Goal: Task Accomplishment & Management: Manage account settings

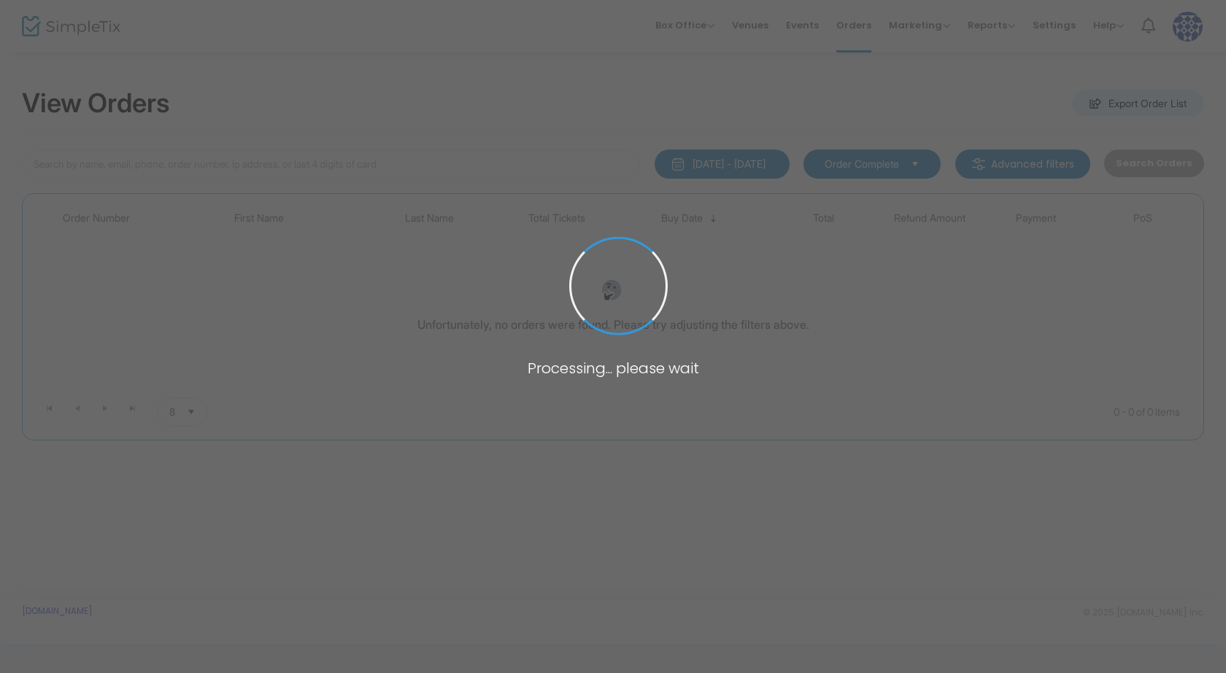
type input "middleton"
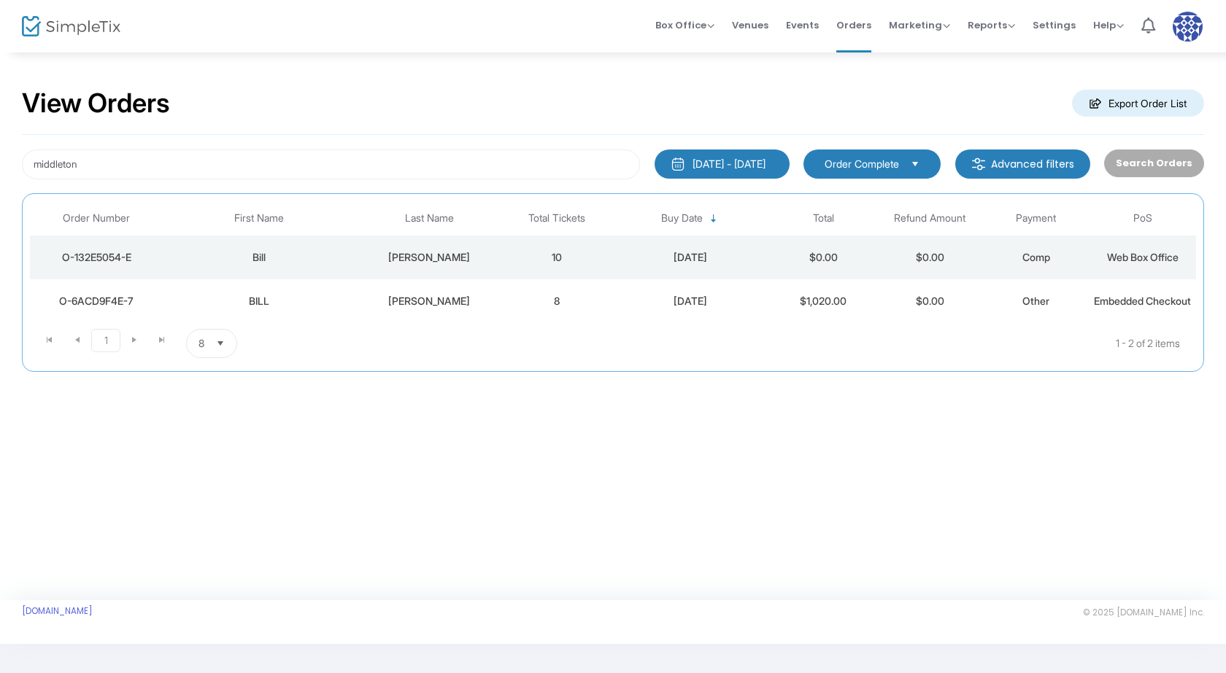
click at [378, 260] on div "[PERSON_NAME]" at bounding box center [429, 257] width 142 height 15
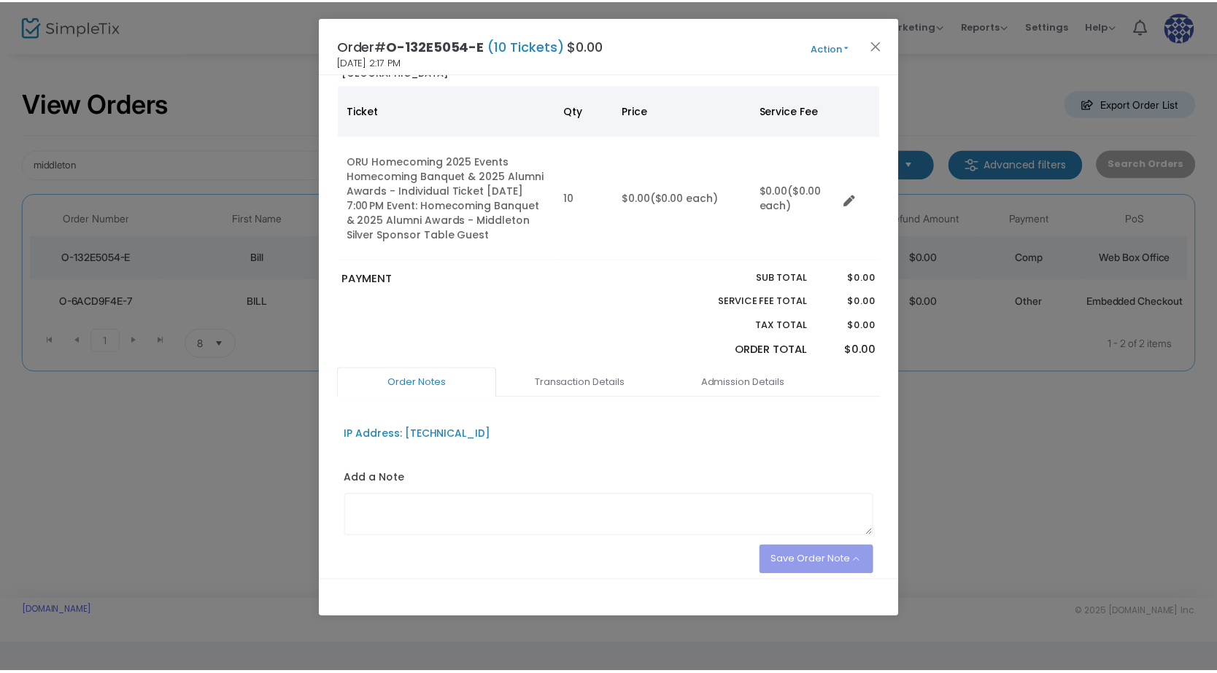
scroll to position [74, 0]
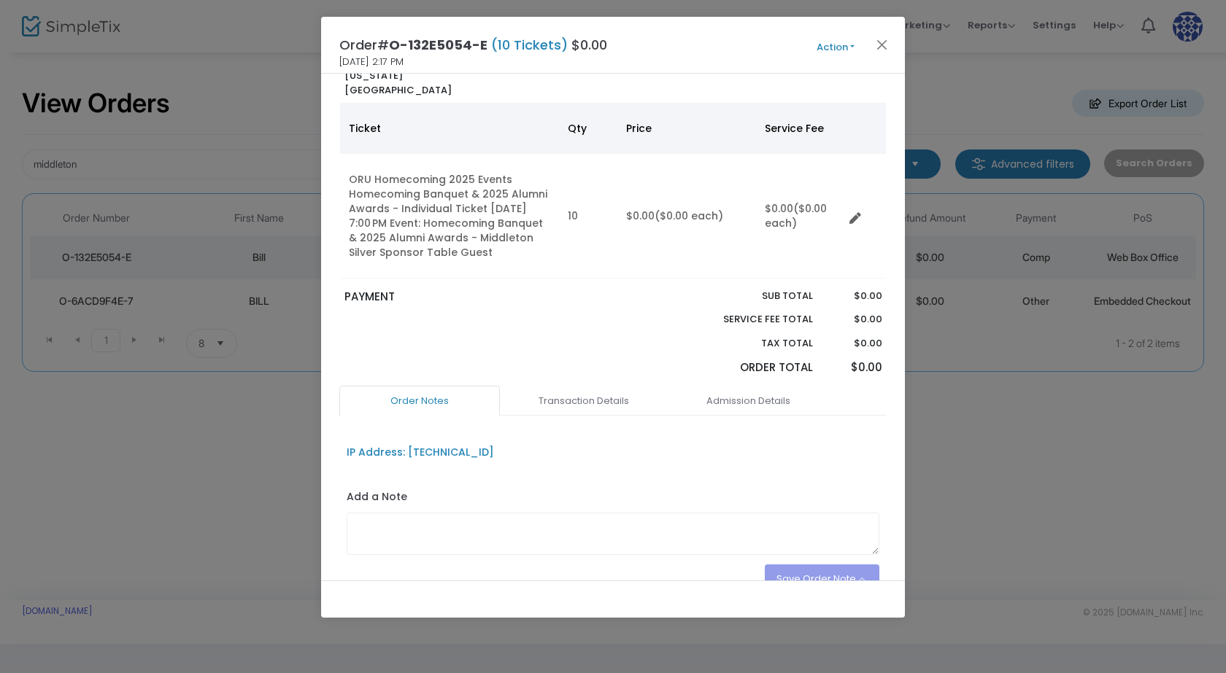
click at [834, 45] on button "Action" at bounding box center [836, 47] width 88 height 16
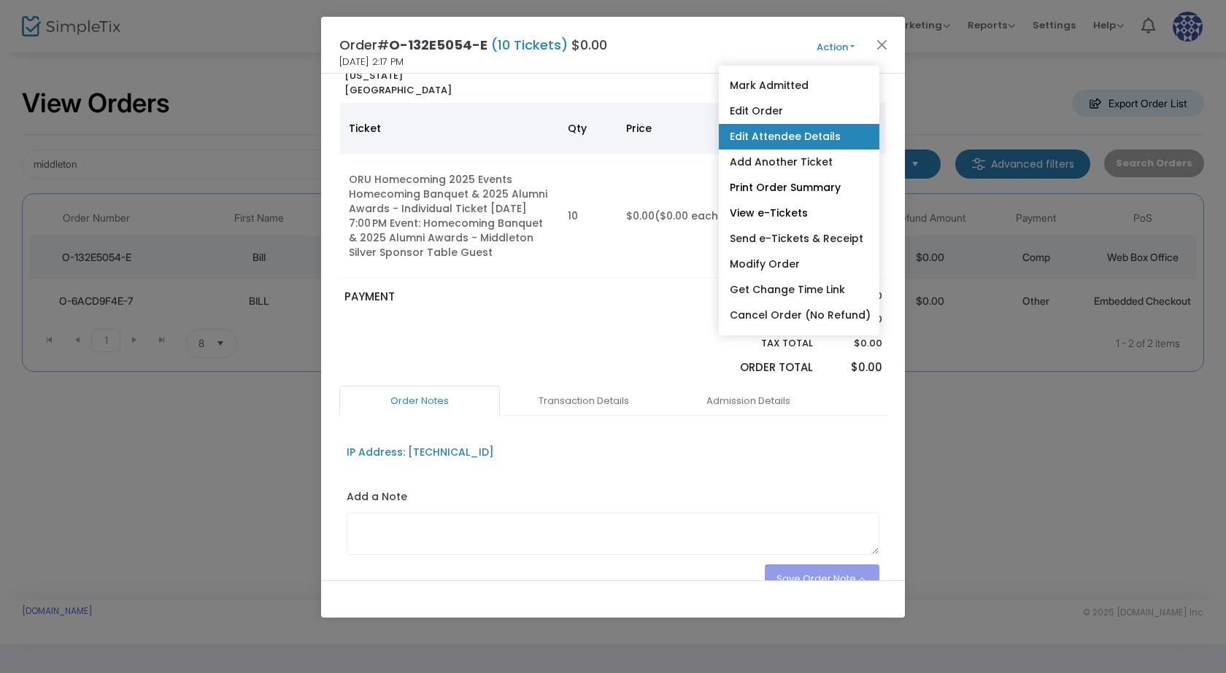
click at [784, 138] on link "Edit Attendee Details" at bounding box center [799, 137] width 161 height 26
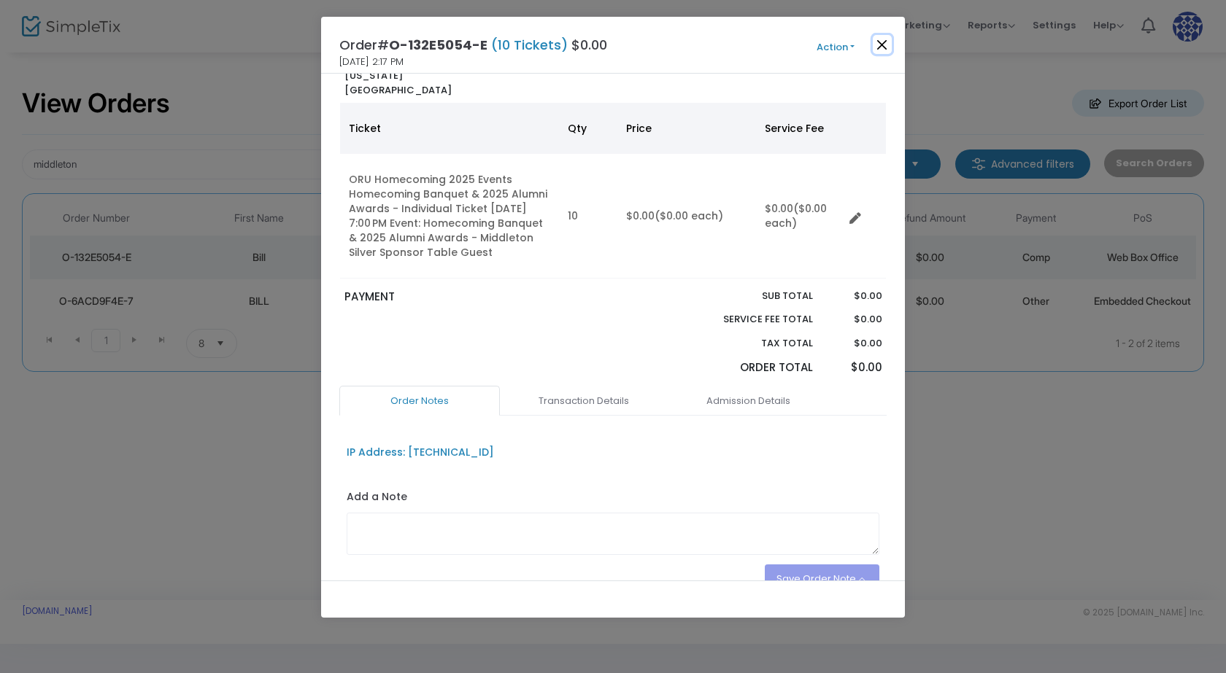
click at [883, 50] on button "Close" at bounding box center [882, 44] width 19 height 19
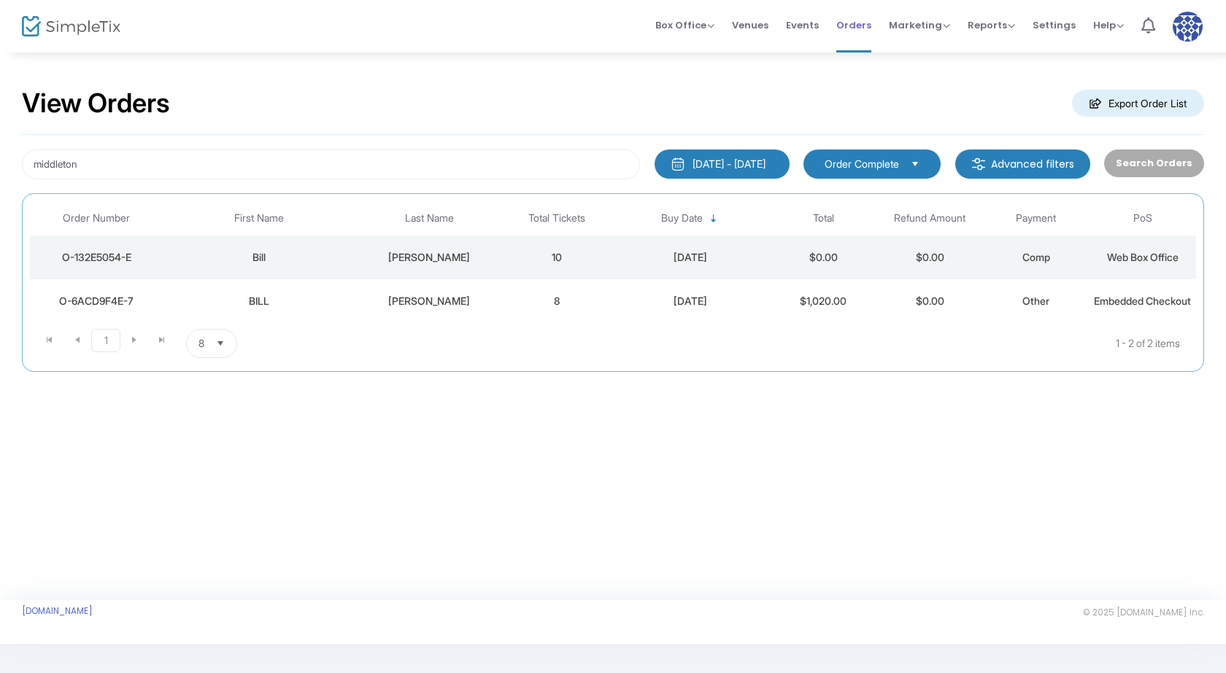
click at [850, 34] on span "Orders" at bounding box center [853, 25] width 35 height 37
click at [809, 24] on span "Events" at bounding box center [802, 25] width 33 height 37
